Goal: Task Accomplishment & Management: Manage account settings

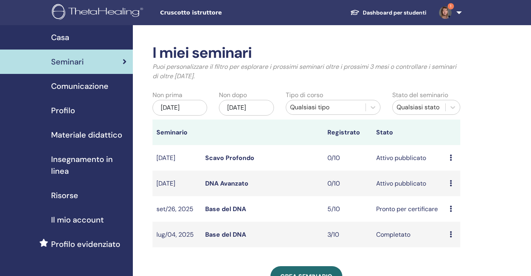
click at [453, 211] on div "Anteprima Modificare Partecipanti Italiano:" at bounding box center [453, 208] width 7 height 9
click at [455, 242] on font "Partecipanti" at bounding box center [457, 241] width 35 height 8
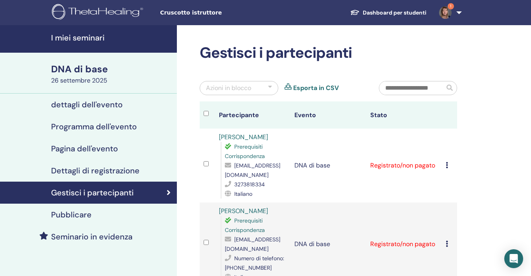
click at [446, 167] on icon at bounding box center [447, 165] width 2 height 6
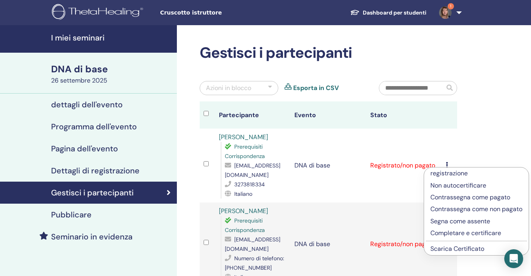
click at [446, 236] on font "Completare e certificare" at bounding box center [465, 233] width 71 height 8
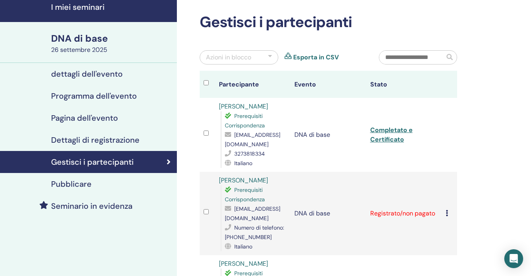
scroll to position [39, 0]
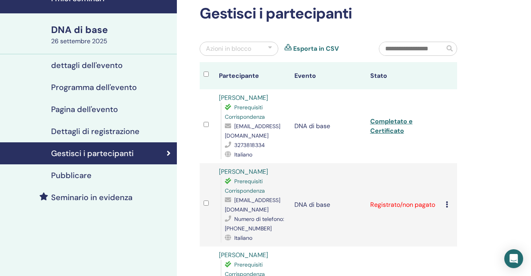
click at [446, 205] on icon at bounding box center [447, 204] width 2 height 6
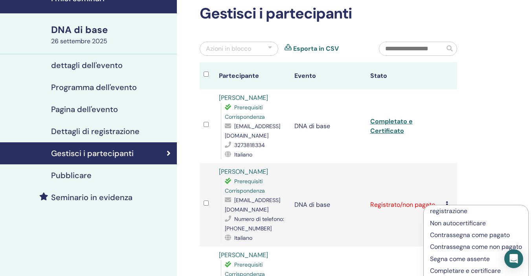
click at [442, 271] on font "Completare e certificare" at bounding box center [465, 270] width 71 height 8
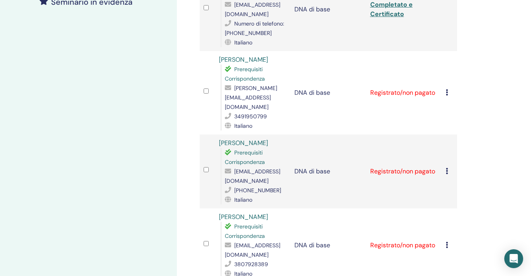
scroll to position [236, 0]
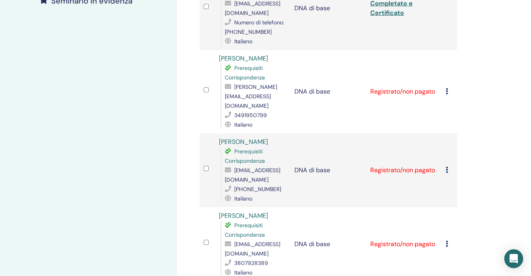
click at [446, 89] on icon at bounding box center [447, 91] width 2 height 6
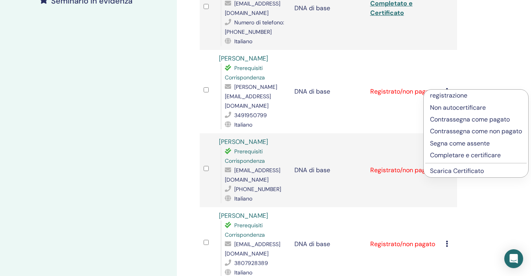
click at [457, 155] on font "Completare e certificare" at bounding box center [465, 155] width 71 height 8
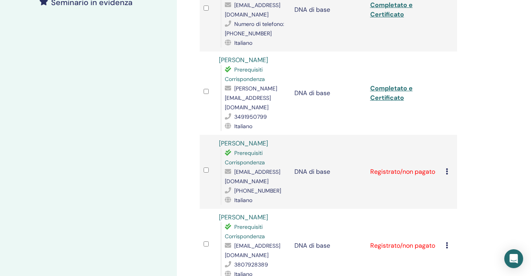
scroll to position [236, 0]
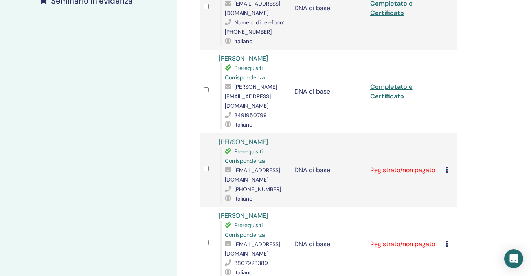
click at [448, 167] on icon at bounding box center [447, 170] width 2 height 6
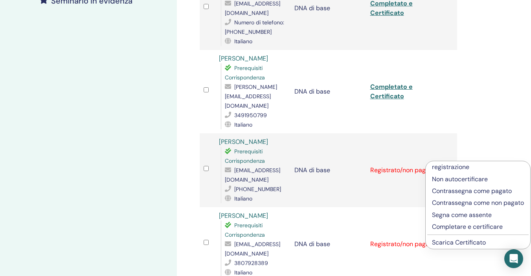
click at [454, 231] on font "Completare e certificare" at bounding box center [467, 226] width 71 height 8
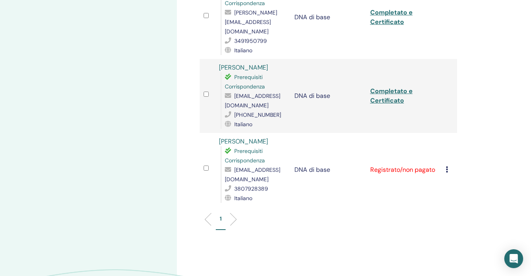
scroll to position [314, 0]
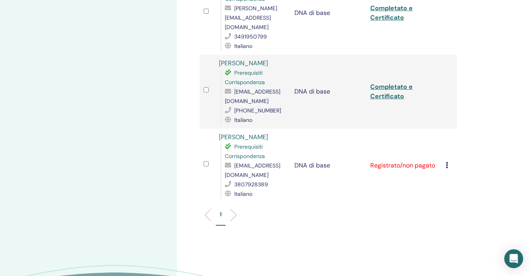
click at [448, 162] on icon at bounding box center [447, 165] width 2 height 6
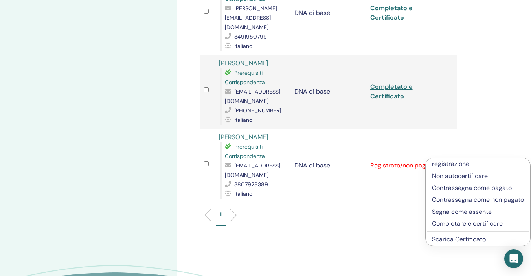
click at [462, 228] on font "Completare e certificare" at bounding box center [467, 223] width 71 height 8
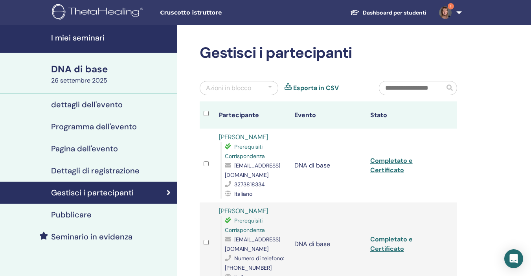
click at [88, 39] on font "I miei seminari" at bounding box center [77, 38] width 53 height 10
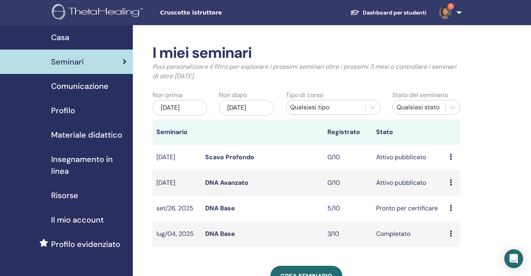
click at [450, 4] on span "1" at bounding box center [451, 6] width 6 height 6
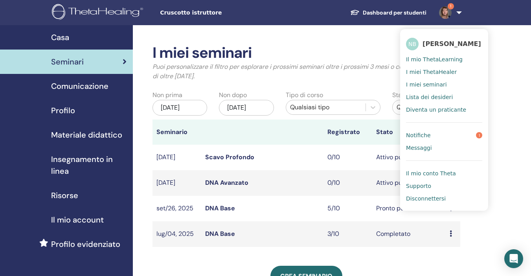
click at [480, 135] on span "1" at bounding box center [479, 135] width 6 height 6
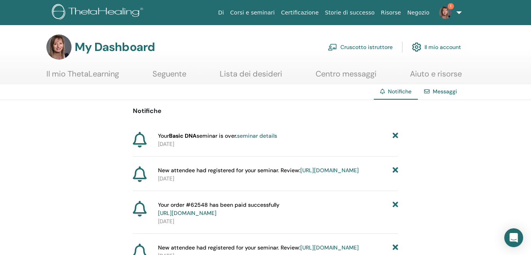
click at [459, 12] on link "1" at bounding box center [449, 12] width 32 height 25
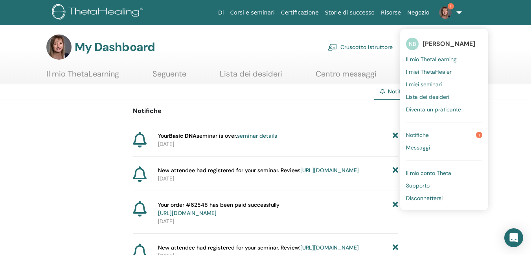
click at [480, 134] on span "1" at bounding box center [479, 135] width 6 height 6
